Goal: Information Seeking & Learning: Learn about a topic

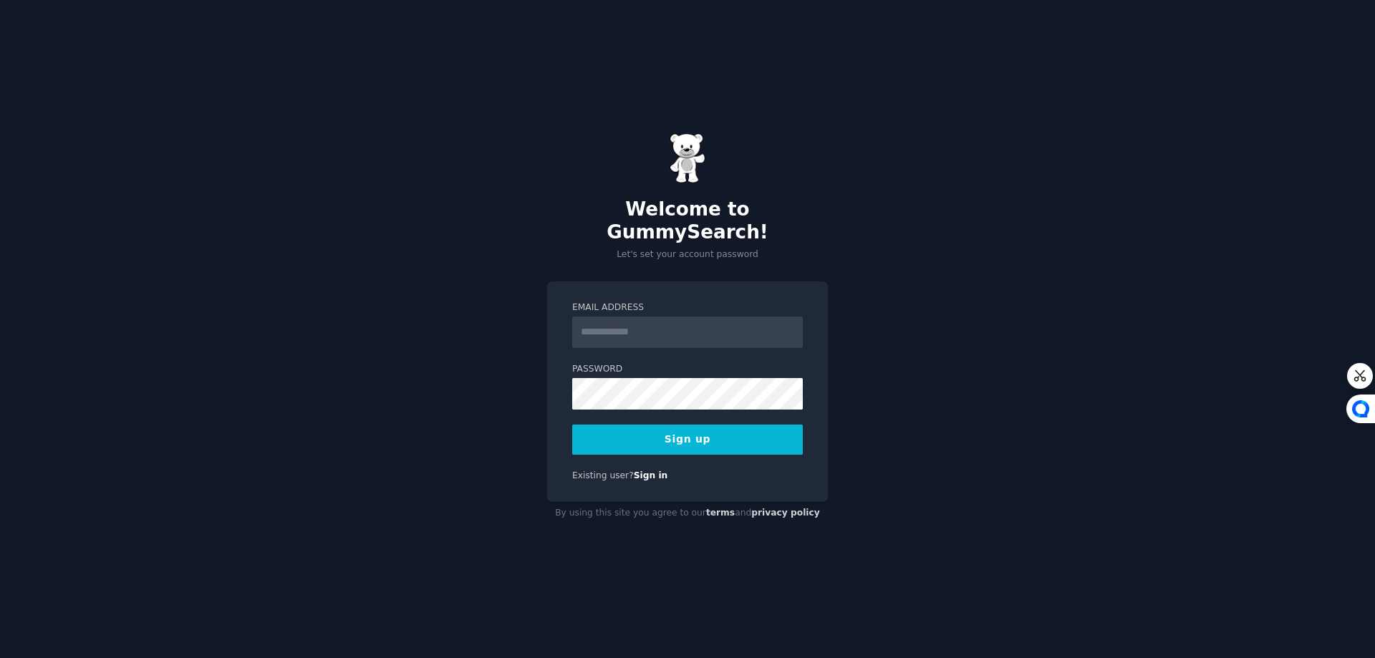
type input "**********"
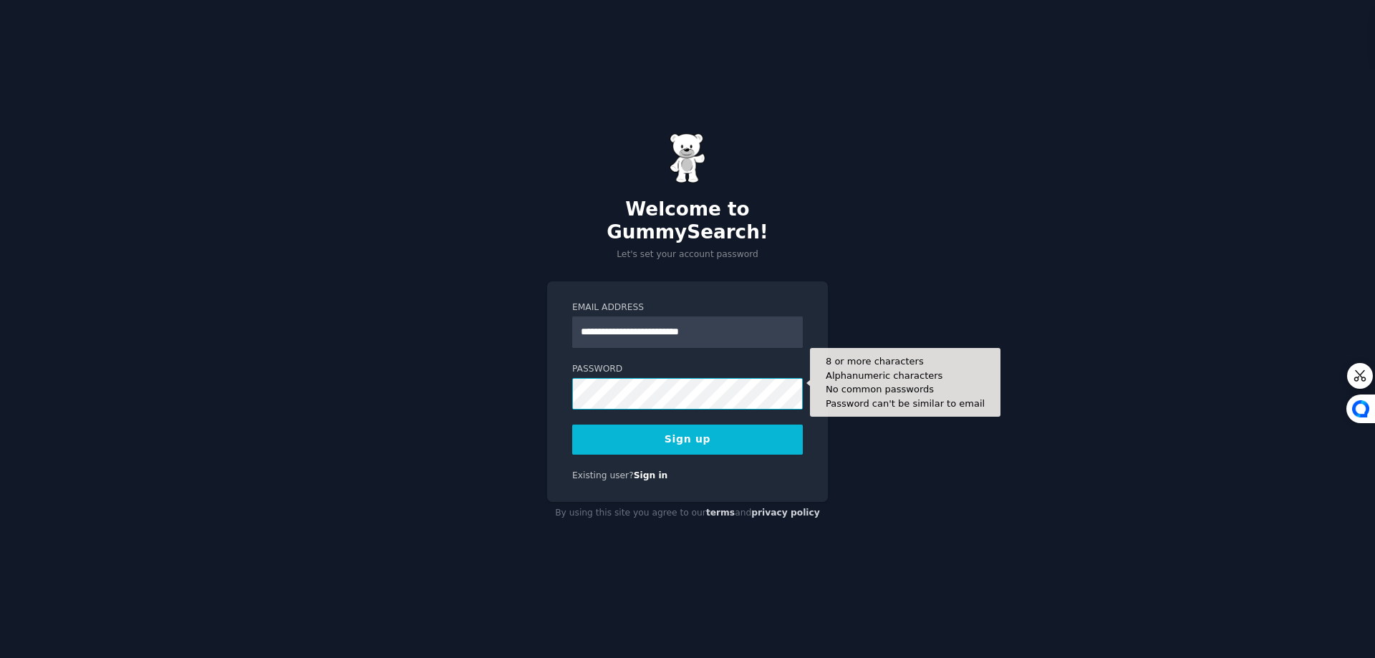
click at [534, 380] on div "**********" at bounding box center [687, 329] width 1375 height 658
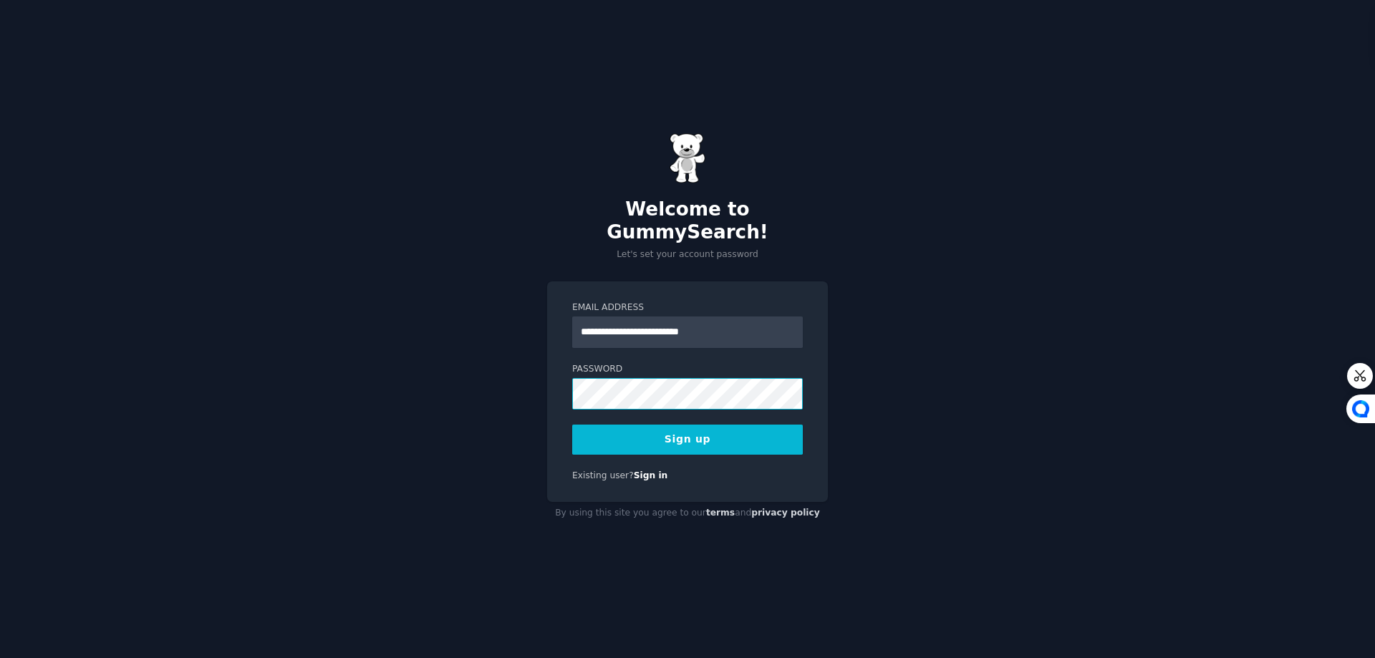
click at [572, 425] on button "Sign up" at bounding box center [687, 440] width 231 height 30
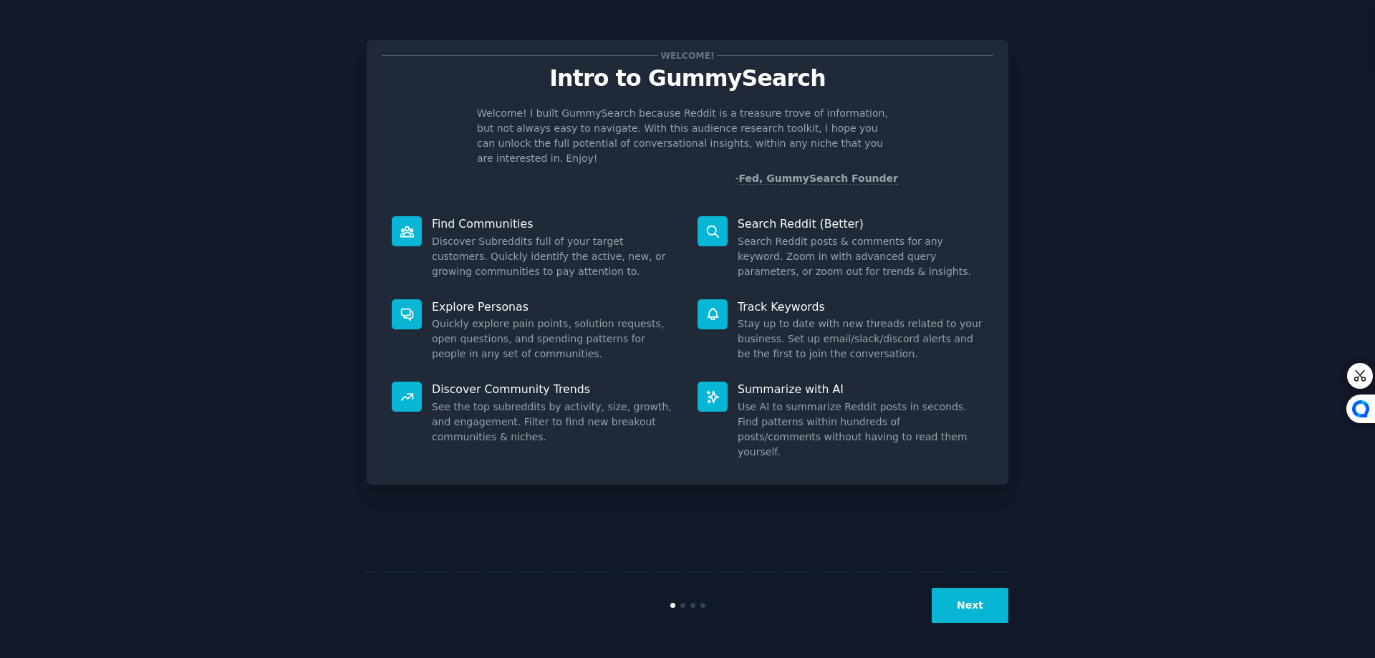
click at [971, 604] on button "Next" at bounding box center [970, 605] width 77 height 35
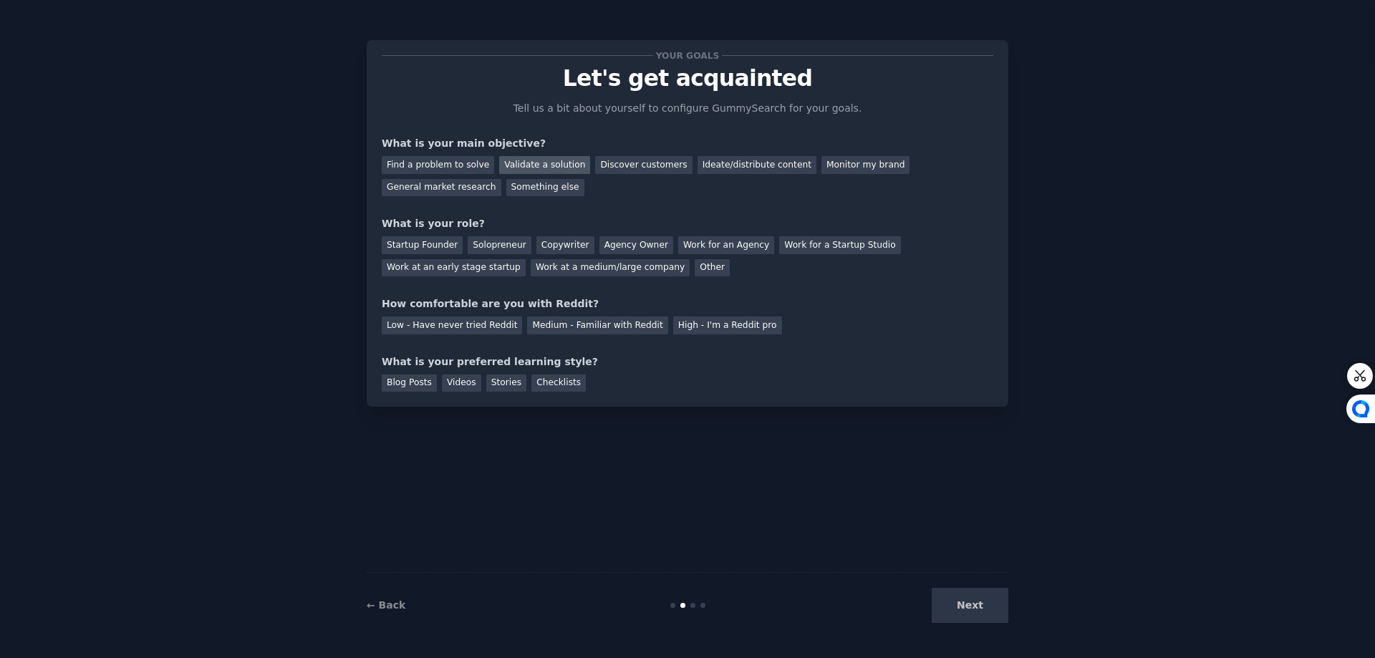
click at [542, 162] on div "Validate a solution" at bounding box center [544, 165] width 91 height 18
click at [625, 165] on div "Discover customers" at bounding box center [643, 165] width 97 height 18
click at [506, 183] on div "Something else" at bounding box center [545, 188] width 78 height 18
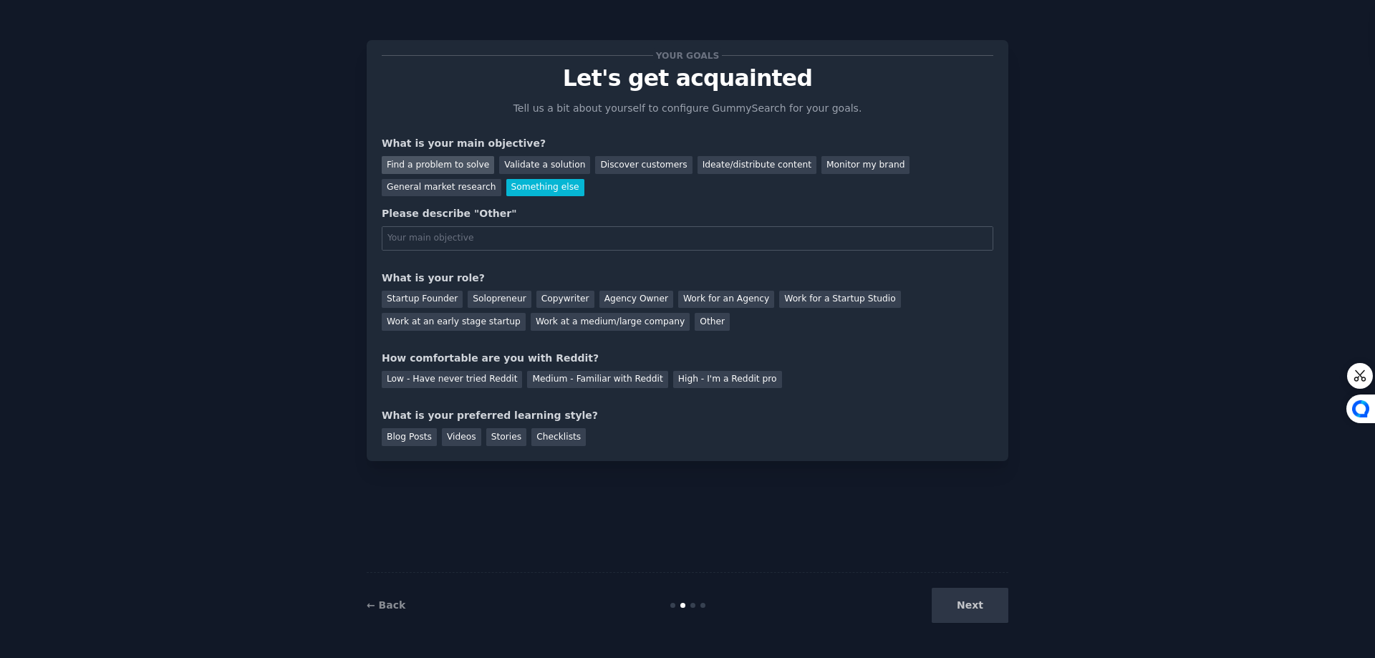
click at [443, 171] on div "Find a problem to solve" at bounding box center [438, 165] width 112 height 18
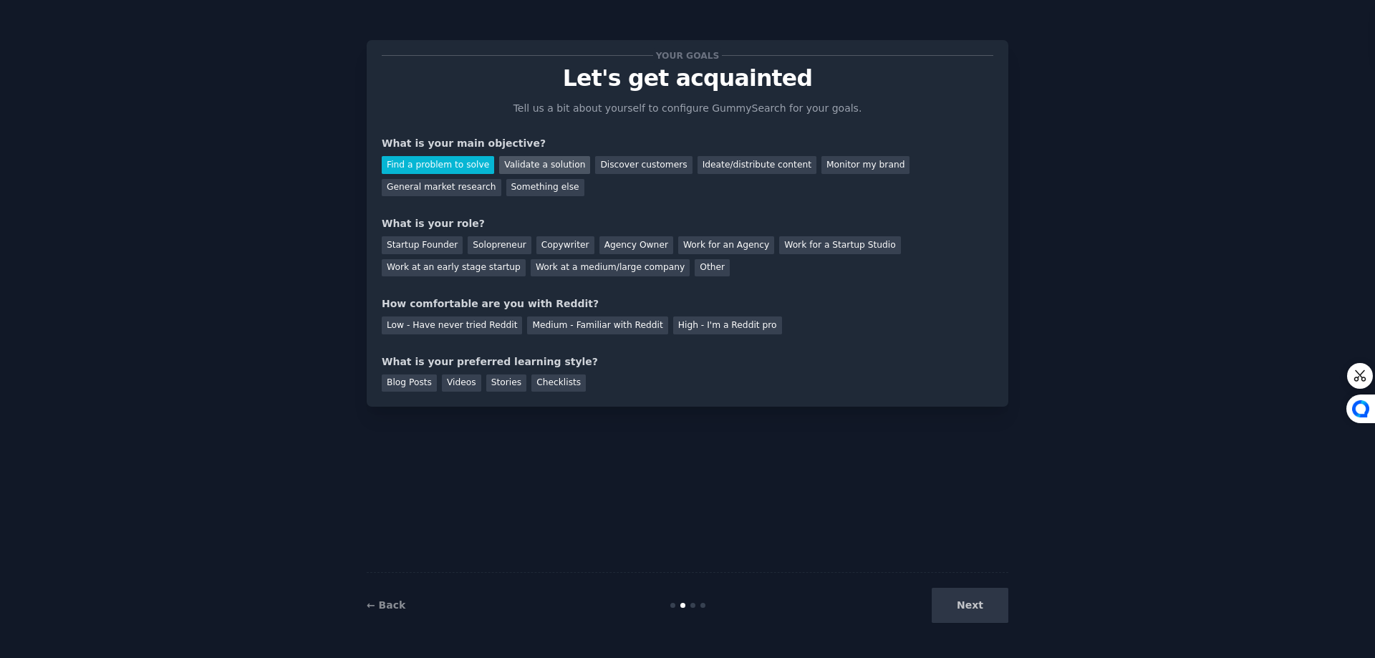
click at [524, 165] on div "Validate a solution" at bounding box center [544, 165] width 91 height 18
click at [500, 244] on div "Solopreneur" at bounding box center [499, 245] width 63 height 18
click at [476, 322] on div "Low - Have never tried Reddit" at bounding box center [452, 326] width 140 height 18
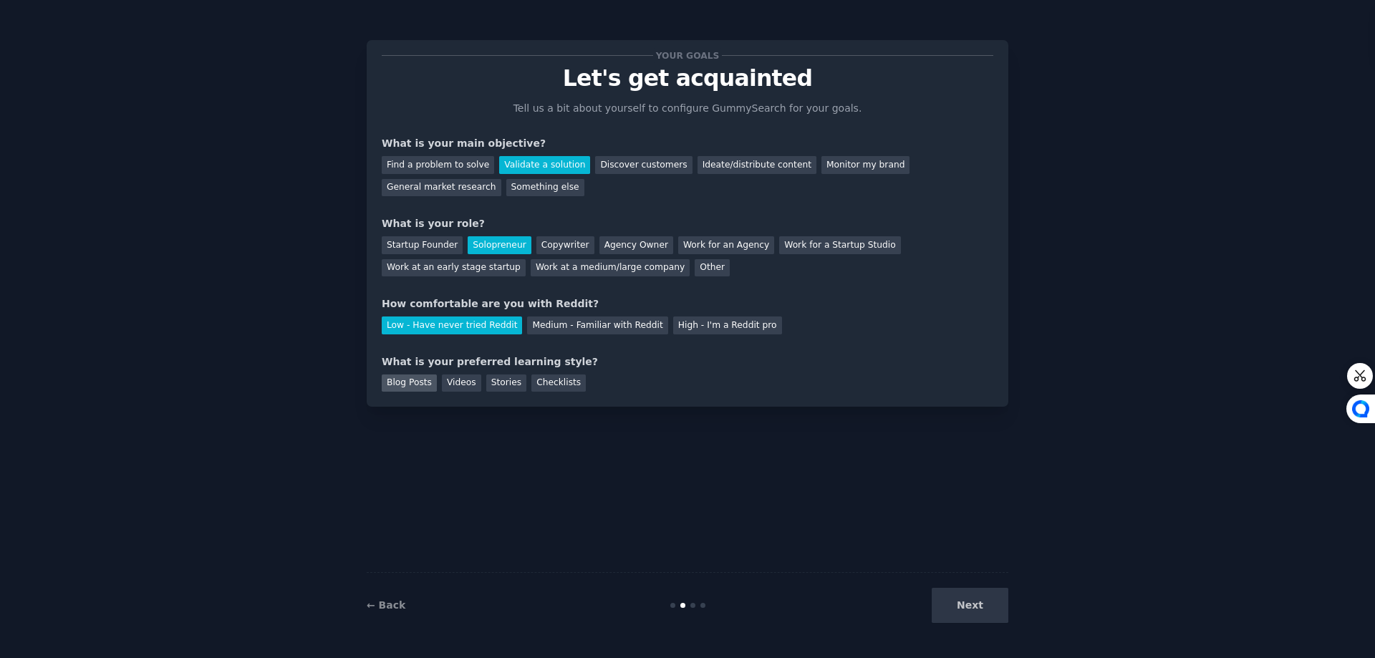
click at [411, 386] on div "Blog Posts" at bounding box center [409, 384] width 55 height 18
click at [532, 381] on div "Checklists" at bounding box center [559, 384] width 54 height 18
click at [410, 390] on div "Blog Posts" at bounding box center [409, 384] width 55 height 18
click at [984, 610] on button "Next" at bounding box center [970, 605] width 77 height 35
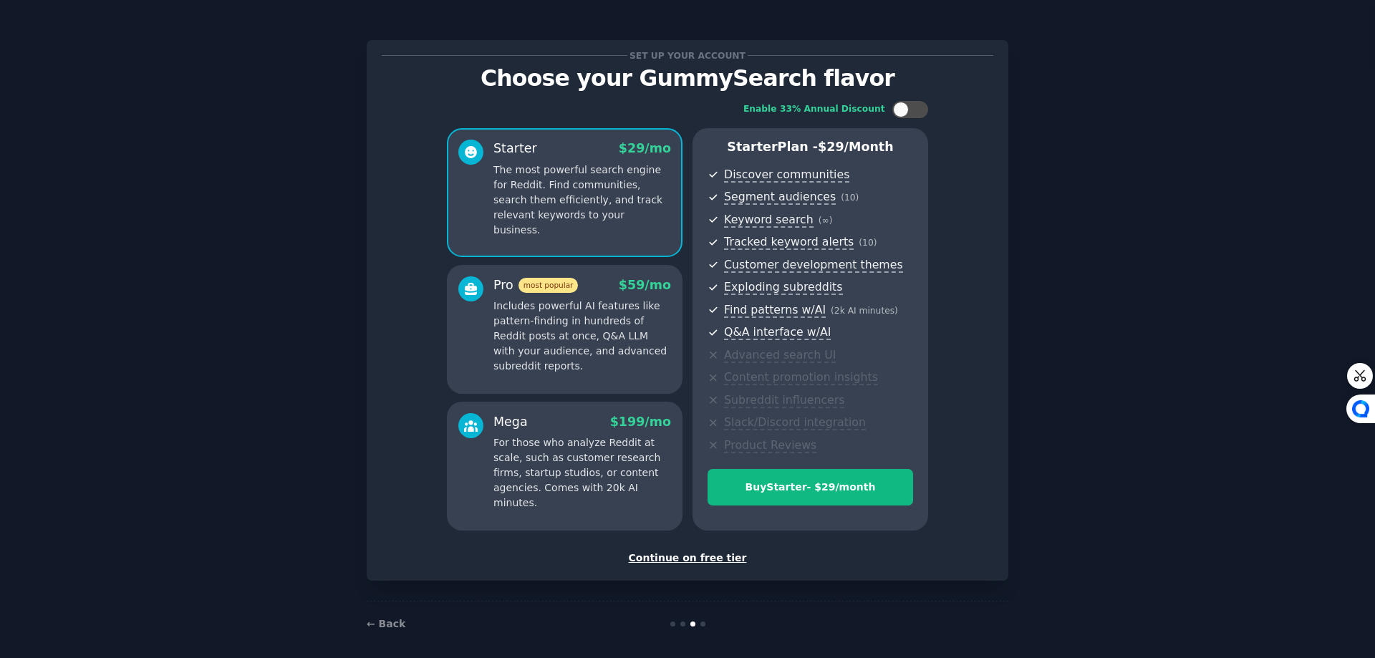
click at [718, 557] on div "Continue on free tier" at bounding box center [688, 558] width 612 height 15
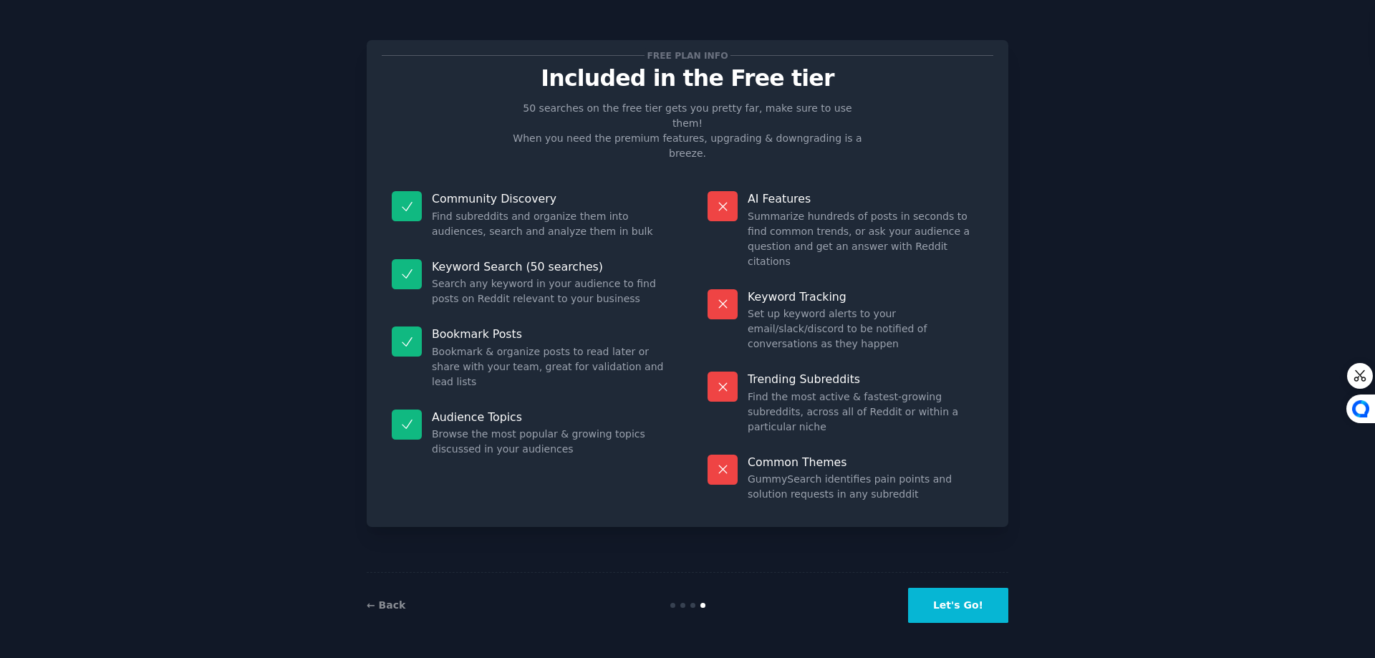
click at [983, 601] on button "Let's Go!" at bounding box center [958, 605] width 100 height 35
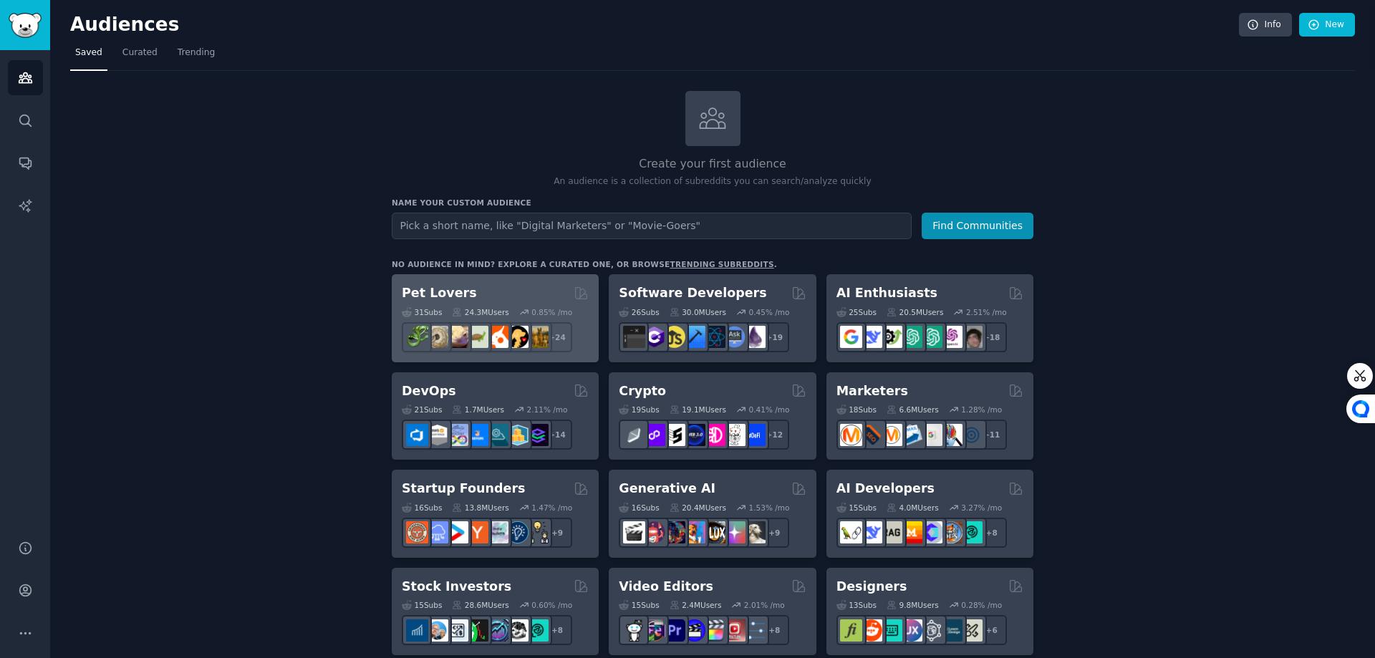
click at [519, 302] on div "31 Sub s 24.3M Users 0.85 % /mo + 24" at bounding box center [495, 327] width 187 height 50
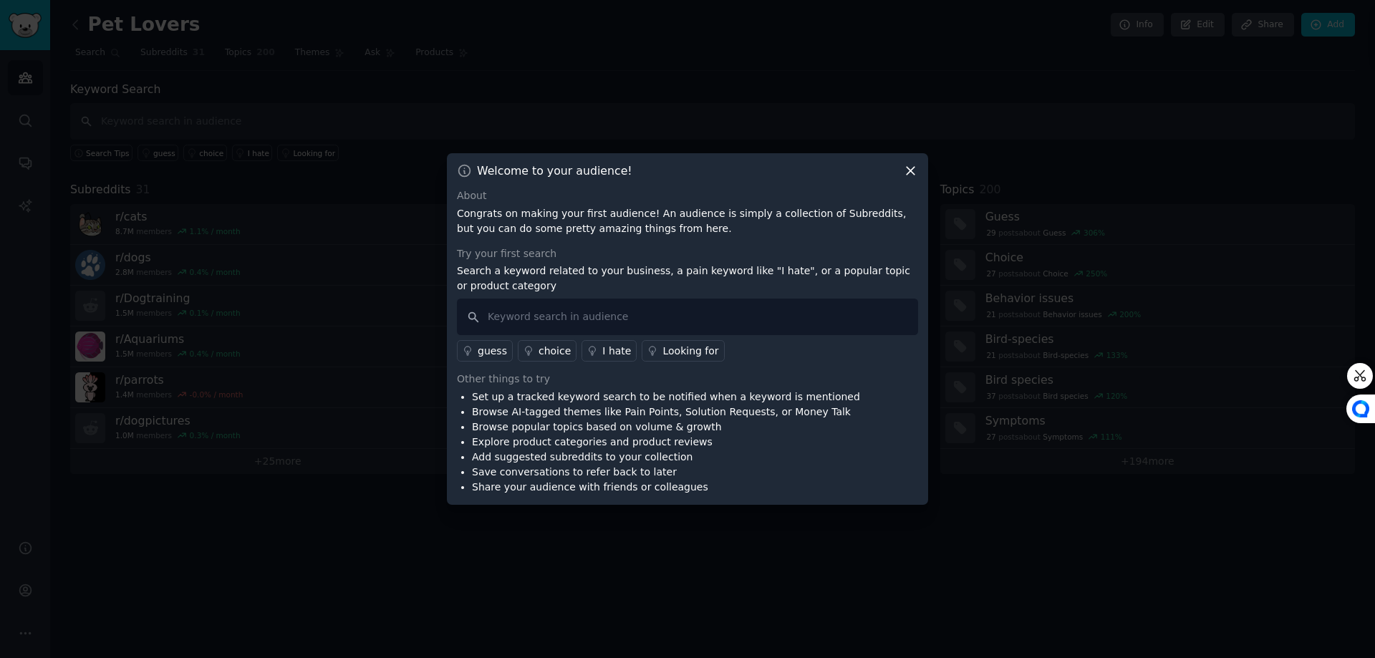
click at [913, 168] on icon at bounding box center [910, 170] width 15 height 15
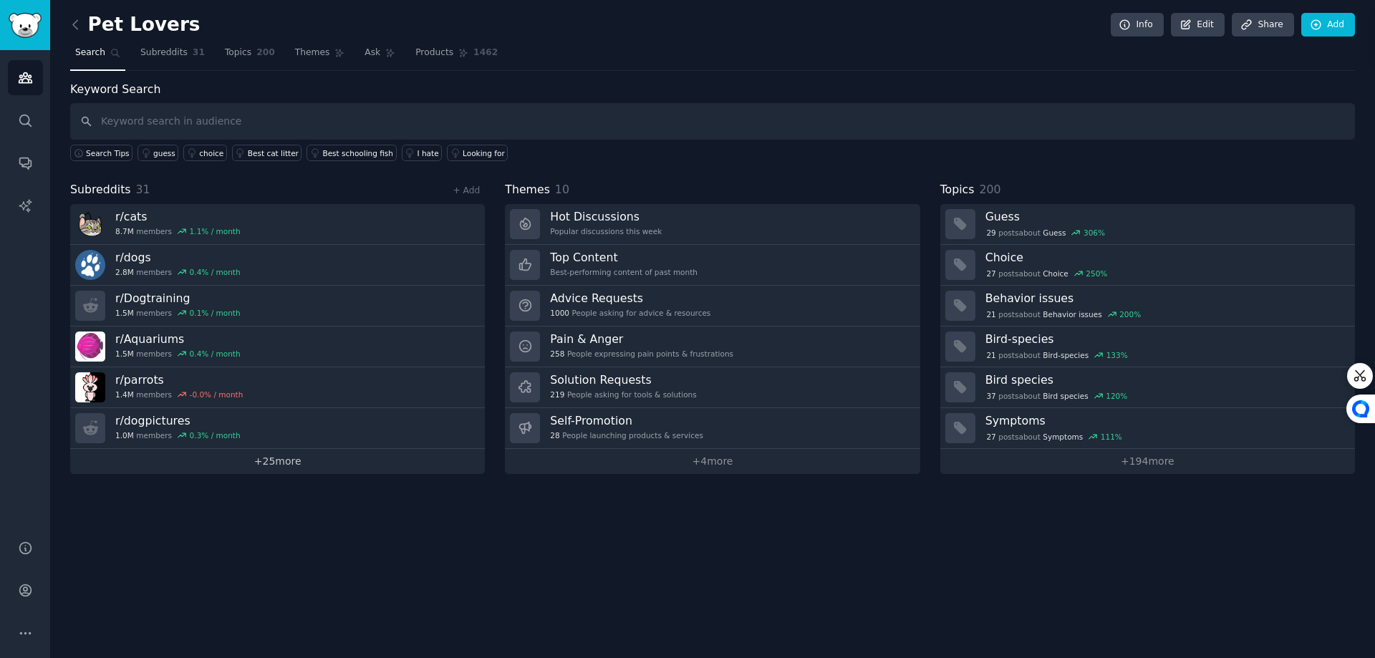
click at [283, 465] on link "+ 25 more" at bounding box center [277, 461] width 415 height 25
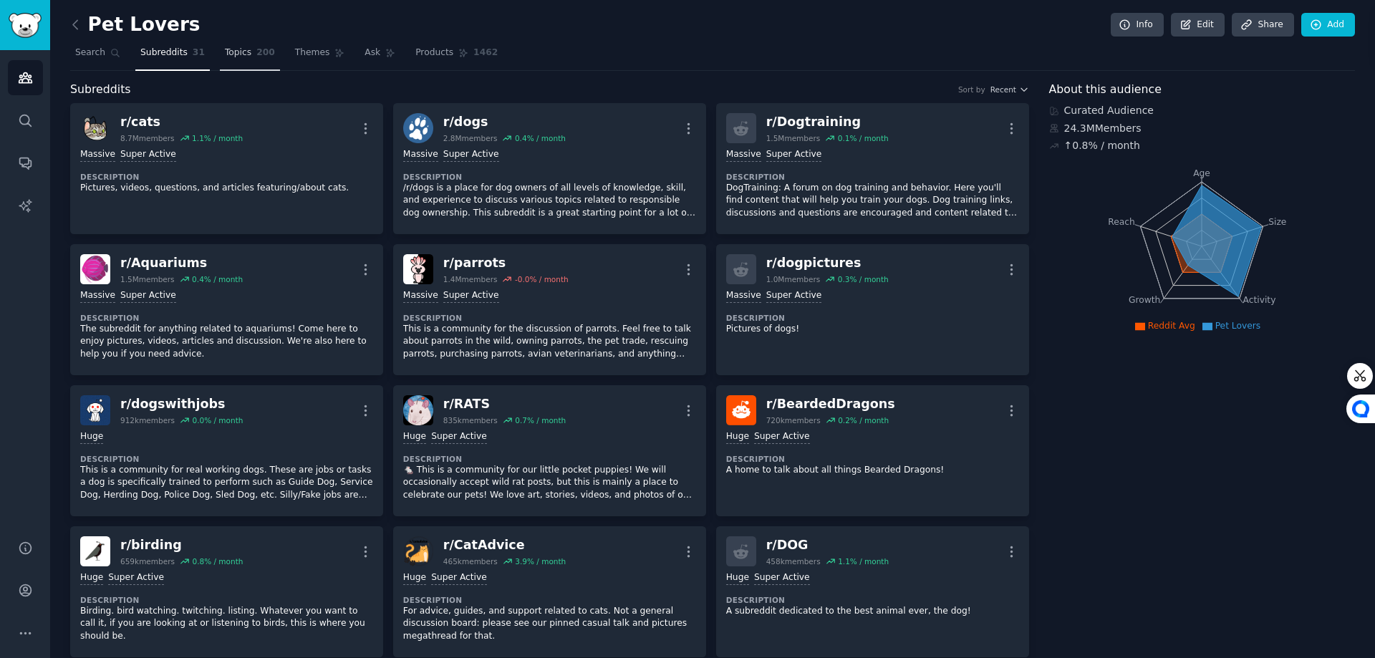
click at [233, 59] on link "Topics 200" at bounding box center [250, 56] width 60 height 29
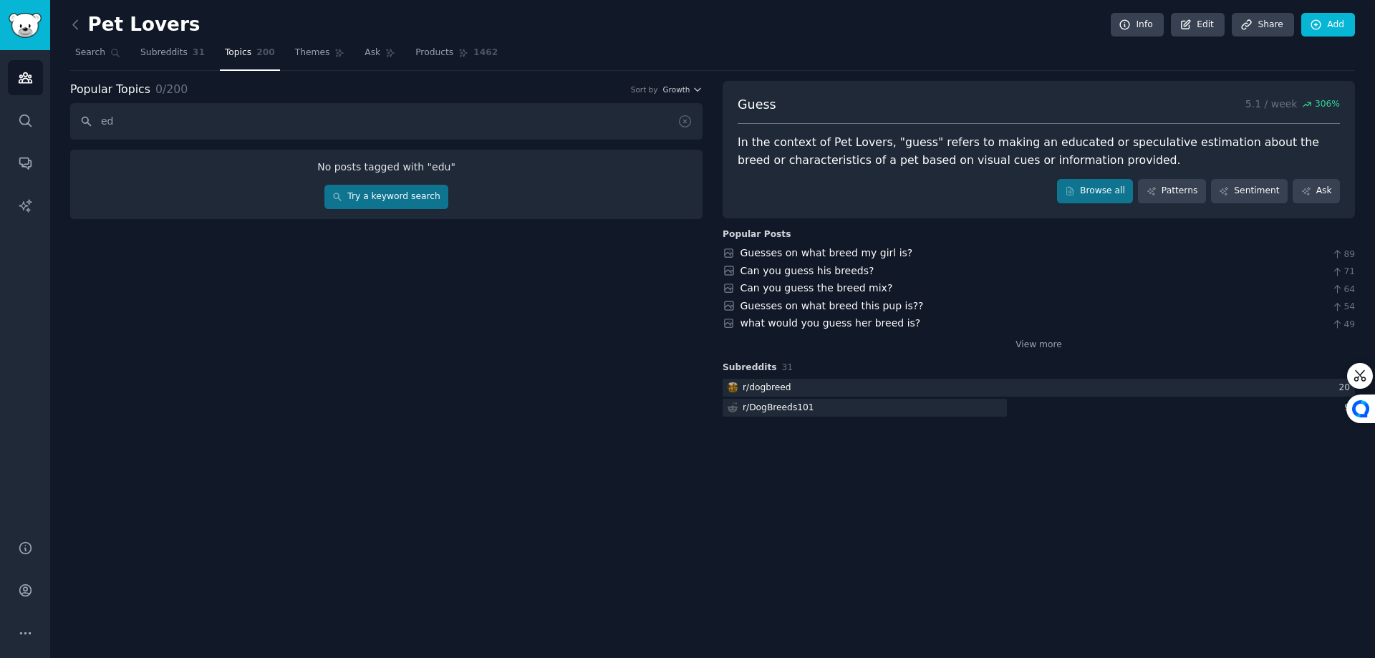
type input "e"
type input "s"
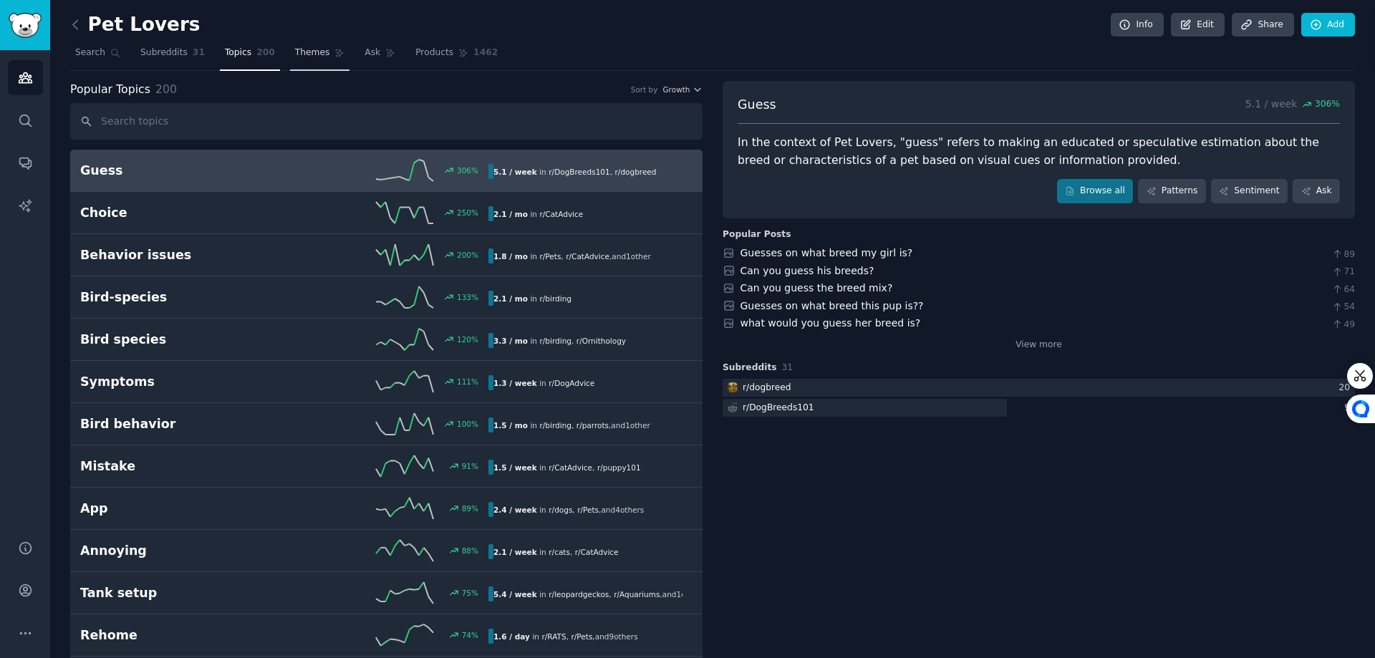
click at [305, 55] on span "Themes" at bounding box center [312, 53] width 35 height 13
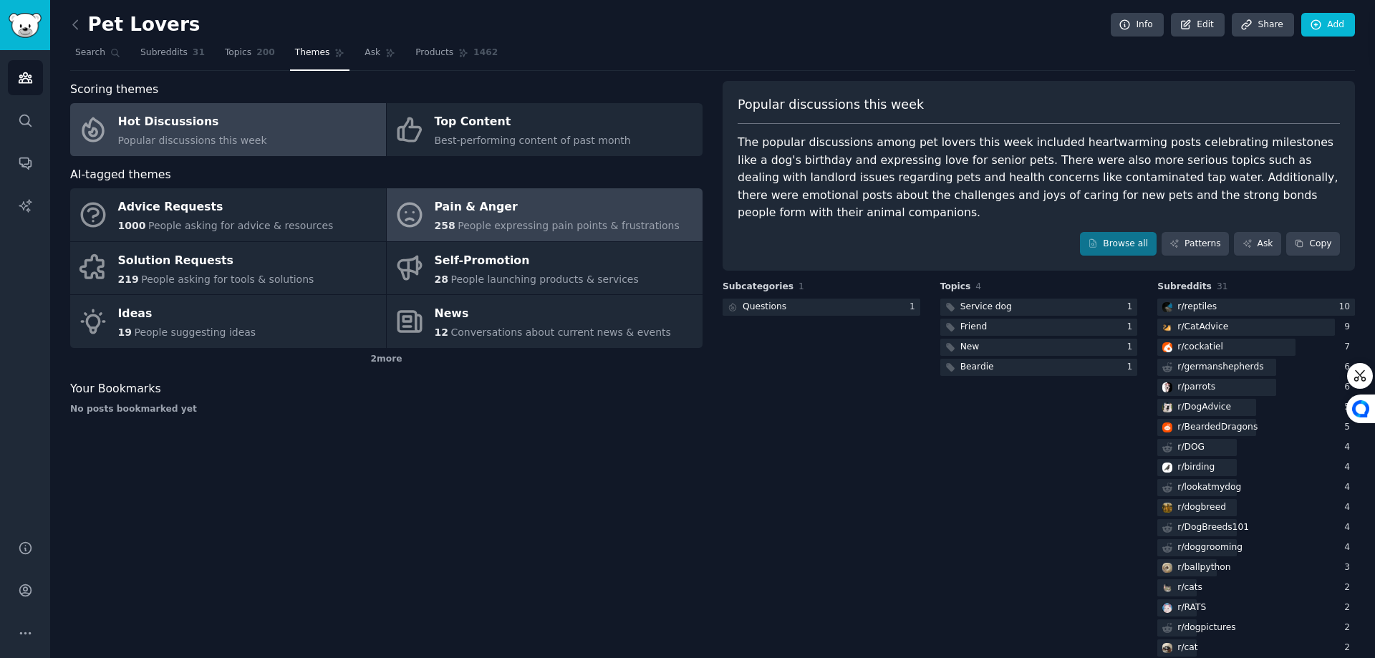
click at [507, 225] on span "People expressing pain points & frustrations" at bounding box center [569, 225] width 222 height 11
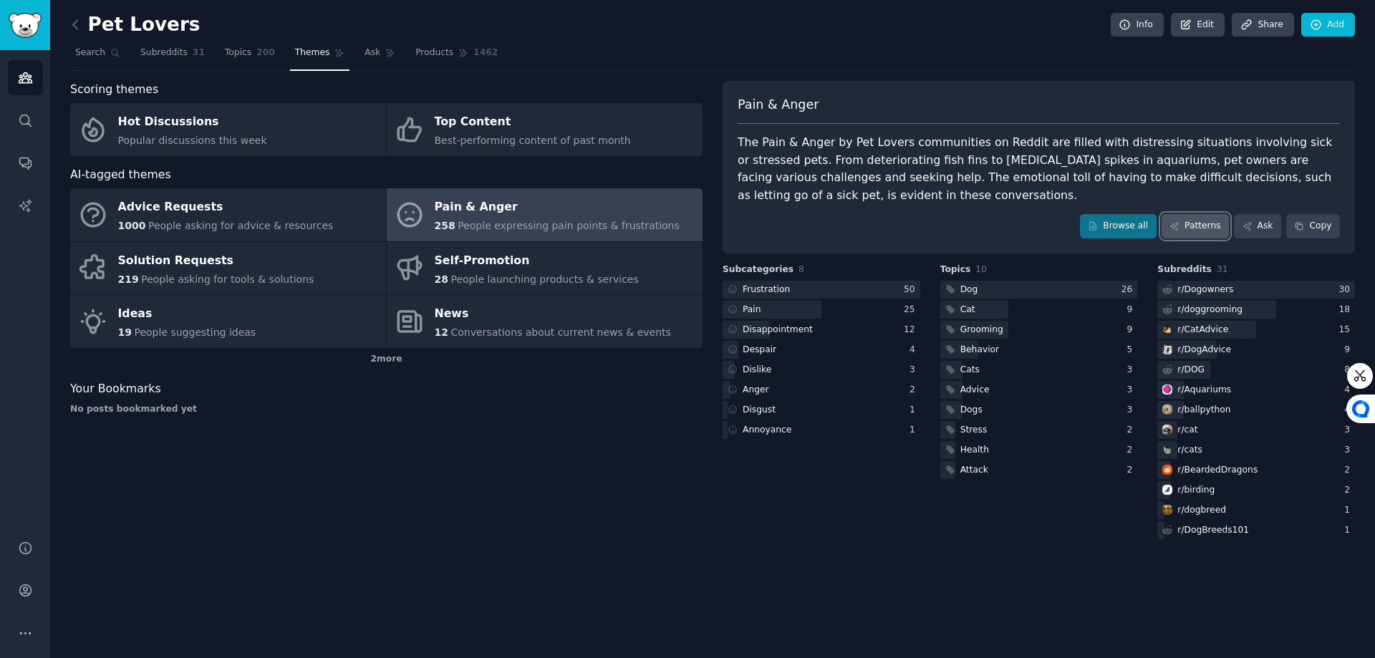
click at [1205, 228] on link "Patterns" at bounding box center [1195, 226] width 67 height 24
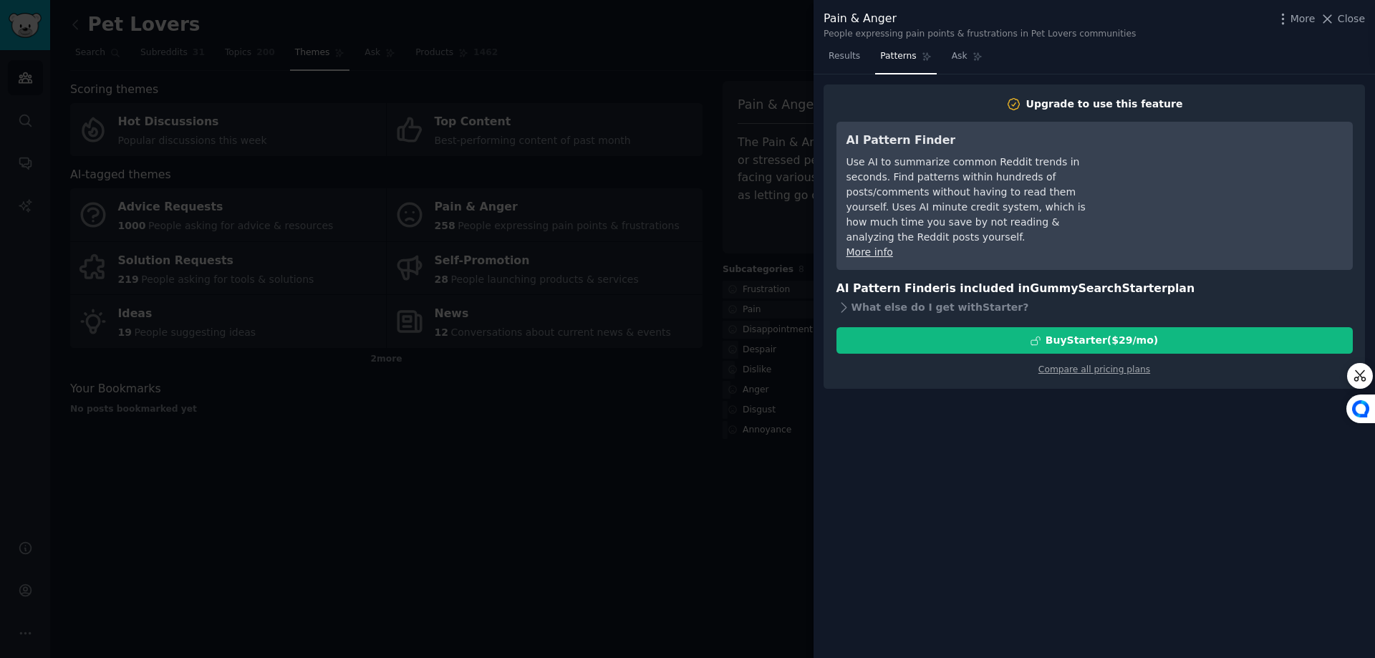
click at [482, 470] on div at bounding box center [687, 329] width 1375 height 658
